Goal: Task Accomplishment & Management: Manage account settings

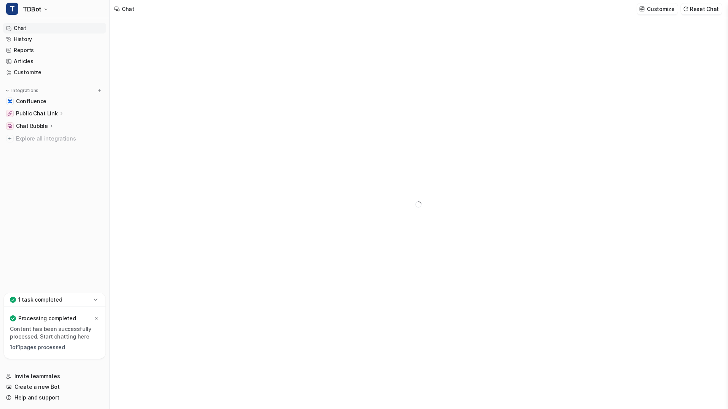
type textarea "**********"
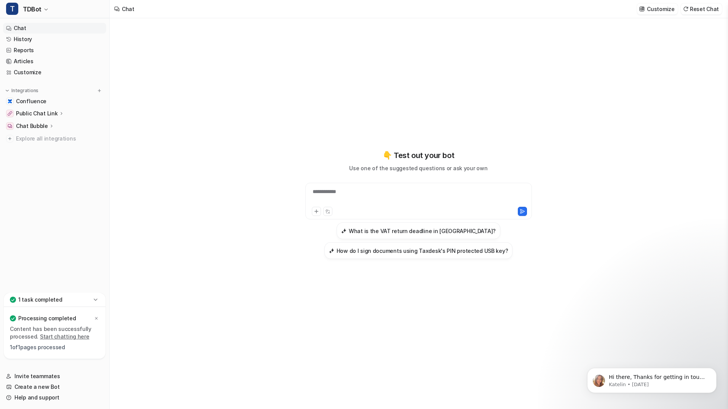
click at [99, 302] on icon at bounding box center [96, 300] width 8 height 8
click at [100, 351] on div "1 task completed" at bounding box center [55, 352] width 102 height 14
click at [97, 301] on icon at bounding box center [96, 300] width 8 height 8
click at [50, 100] on link "Confluence" at bounding box center [54, 101] width 103 height 11
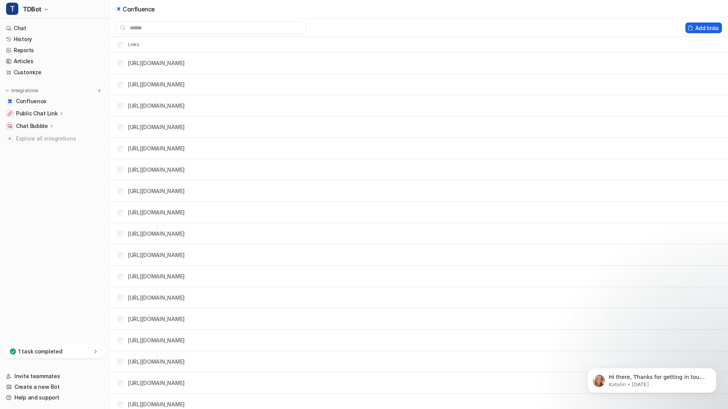
click at [700, 32] on button "Add links" at bounding box center [703, 27] width 37 height 11
click at [700, 27] on button "Add links" at bounding box center [703, 27] width 37 height 11
click at [697, 29] on button "Add links" at bounding box center [697, 27] width 37 height 11
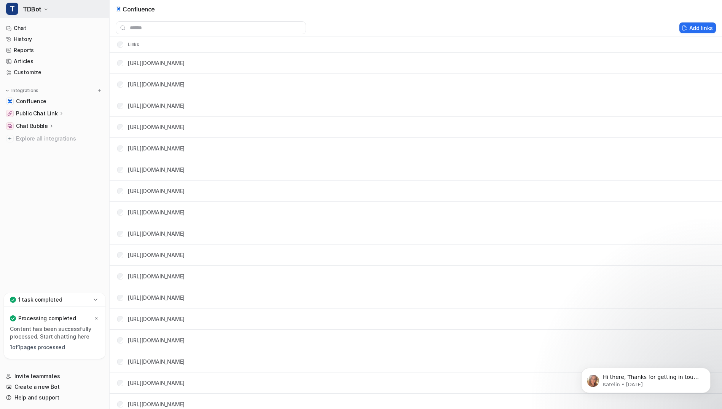
click at [44, 12] on button "T TDBot" at bounding box center [54, 9] width 109 height 18
click at [44, 5] on button "T TDBot" at bounding box center [54, 9] width 109 height 18
click at [46, 8] on icon "button" at bounding box center [46, 9] width 5 height 5
click at [74, 173] on div "T TDBot T TDBot D Default Bot Create a new bot Settings Sign out Chat History R…" at bounding box center [55, 204] width 110 height 409
click at [33, 9] on span "TDBot" at bounding box center [32, 9] width 19 height 11
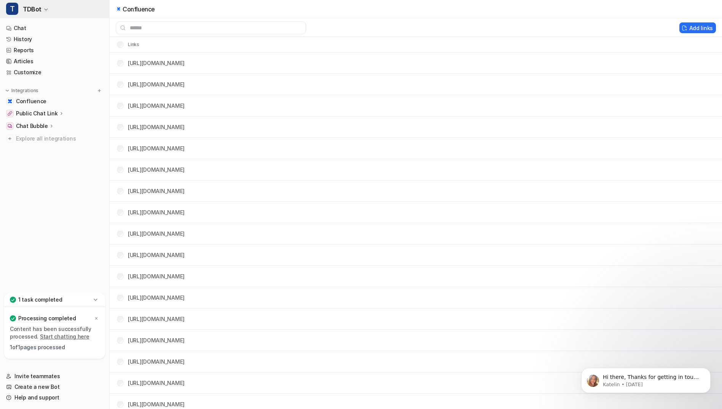
click at [49, 9] on button "T TDBot" at bounding box center [54, 9] width 109 height 18
click at [45, 9] on icon "button" at bounding box center [46, 9] width 5 height 5
click at [45, 70] on link "Settings" at bounding box center [60, 70] width 105 height 13
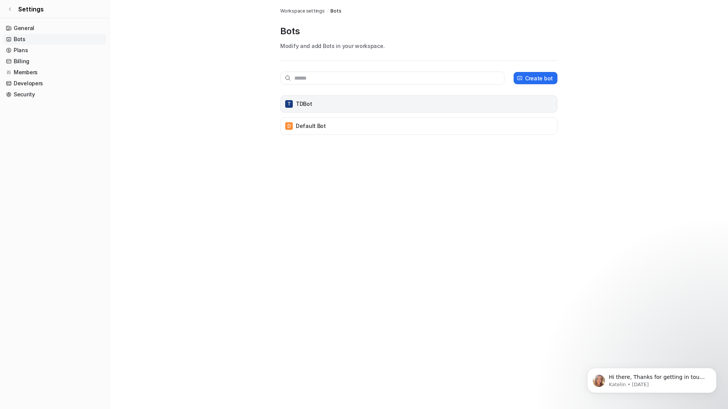
click at [362, 105] on div "T TDBot" at bounding box center [419, 104] width 270 height 11
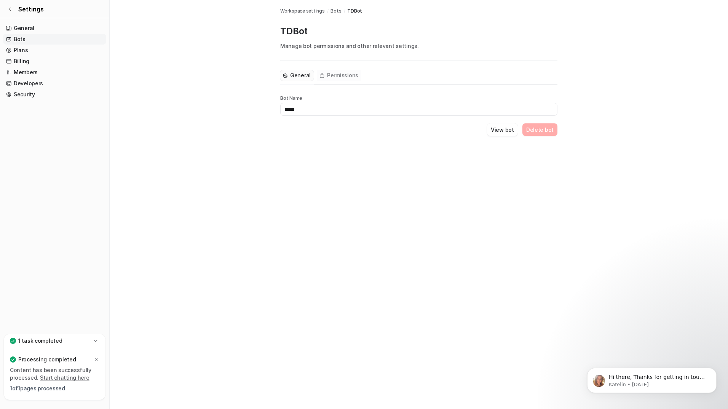
click at [348, 74] on span "Permissions" at bounding box center [342, 76] width 31 height 8
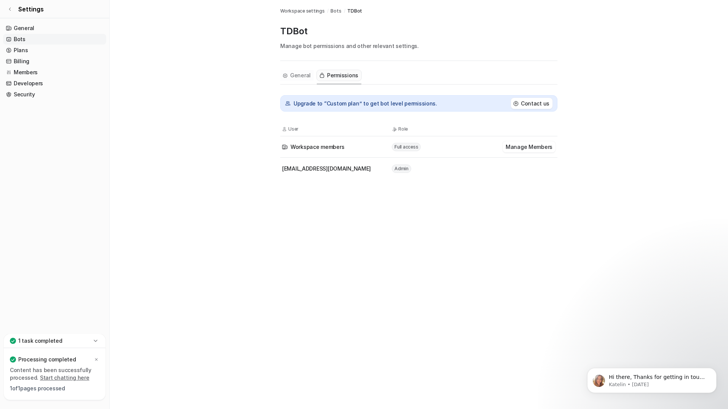
click at [289, 75] on button "General" at bounding box center [296, 75] width 33 height 11
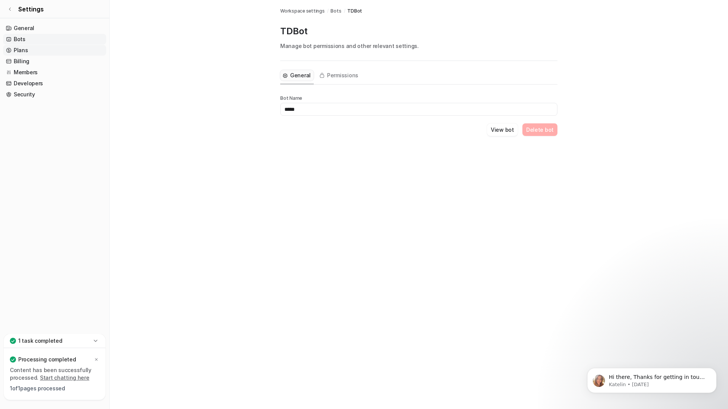
click at [48, 48] on link "Plans" at bounding box center [54, 50] width 103 height 11
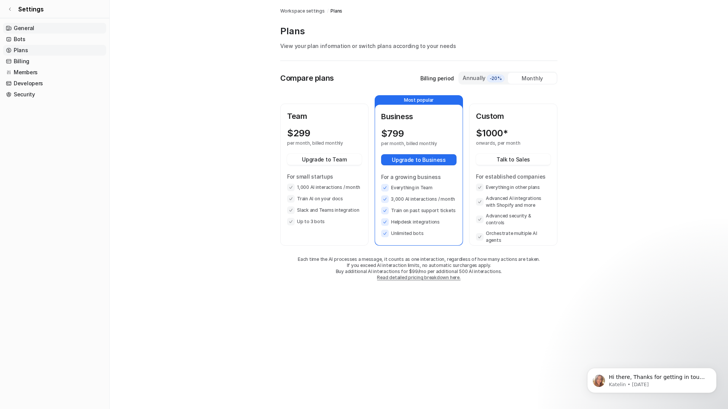
click at [41, 29] on link "General" at bounding box center [54, 28] width 103 height 11
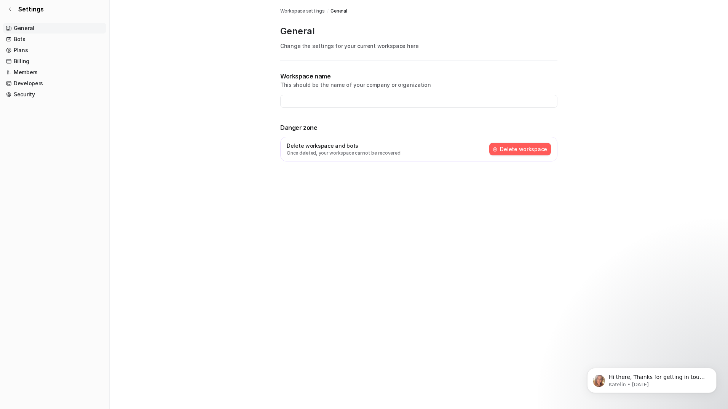
type input "**********"
click at [43, 72] on link "Members" at bounding box center [54, 72] width 103 height 11
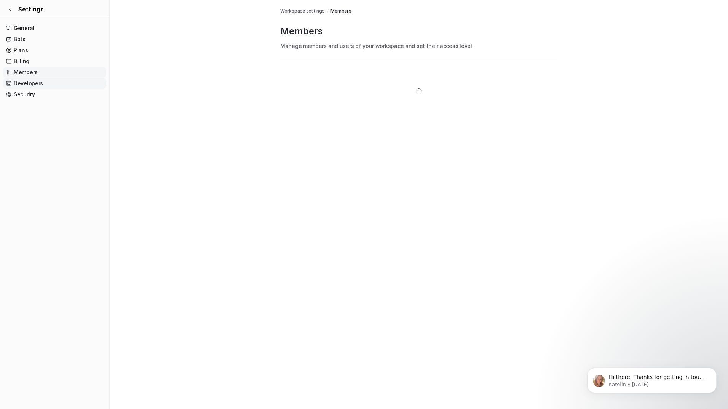
click at [43, 85] on link "Developers" at bounding box center [54, 83] width 103 height 11
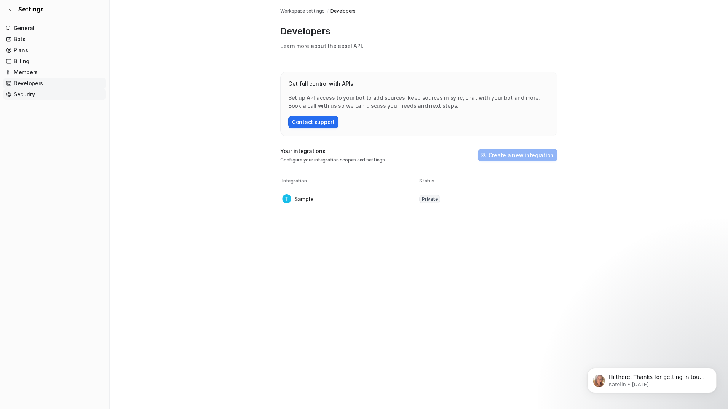
click at [44, 96] on link "Security" at bounding box center [54, 94] width 103 height 11
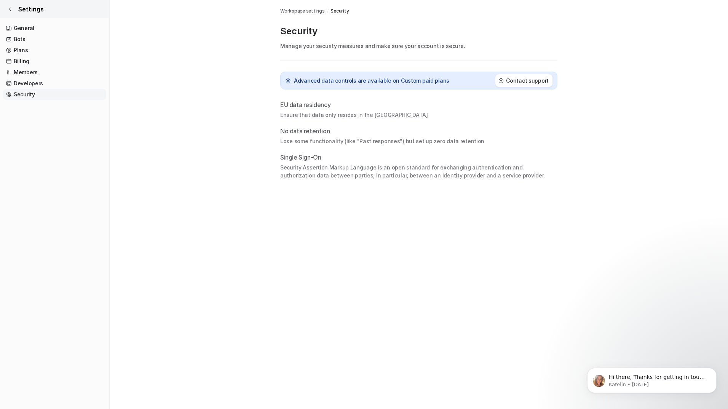
click at [14, 9] on link "Settings" at bounding box center [54, 9] width 109 height 18
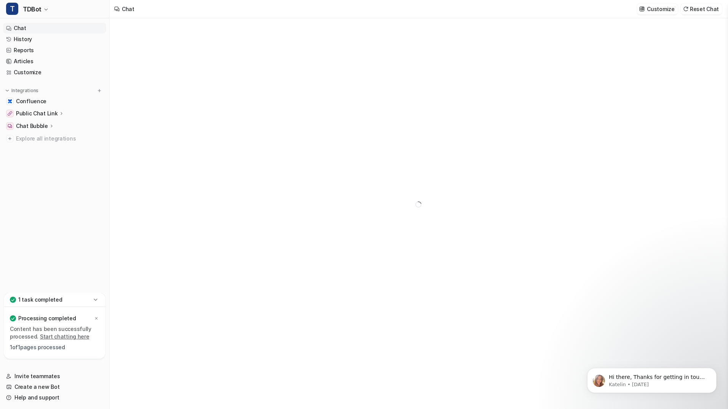
type textarea "**********"
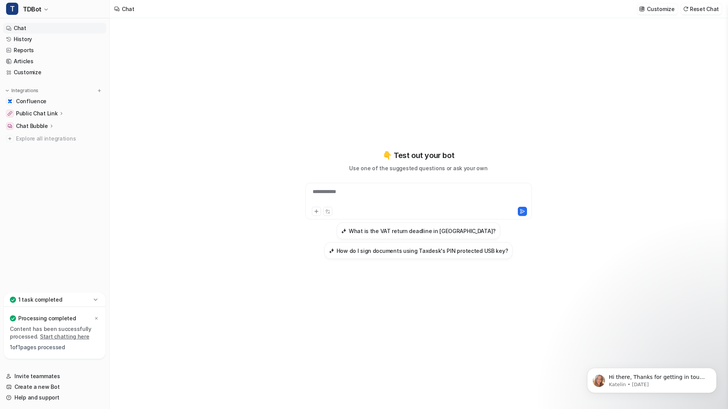
click at [44, 29] on link "Chat" at bounding box center [54, 28] width 103 height 11
click at [59, 104] on link "Confluence" at bounding box center [54, 101] width 103 height 11
